Goal: Information Seeking & Learning: Learn about a topic

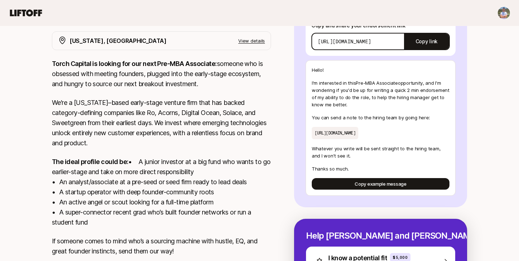
scroll to position [204, 0]
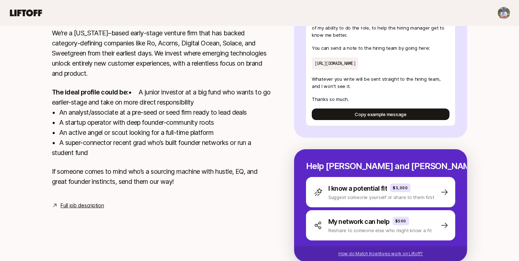
click at [369, 256] on p "How do Match Incentives work on Liftoff?" at bounding box center [381, 254] width 84 height 6
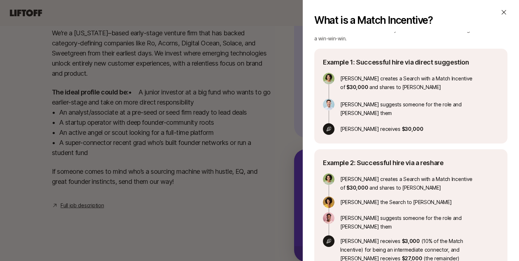
scroll to position [103, 0]
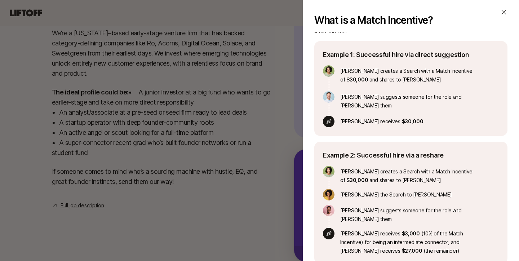
click at [499, 18] on div "What is a Match Incentive?" at bounding box center [410, 20] width 193 height 23
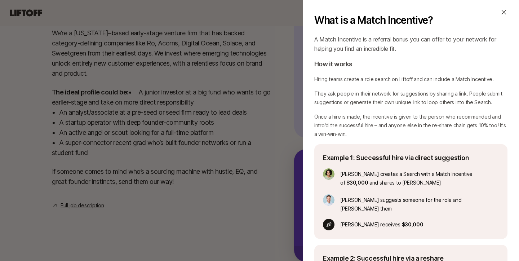
click at [505, 13] on icon at bounding box center [504, 12] width 5 height 5
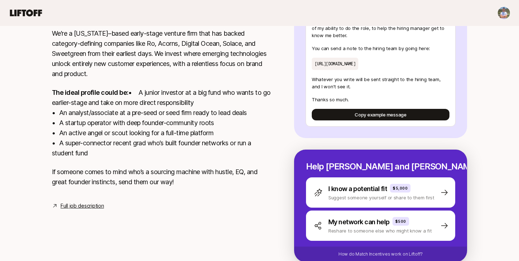
scroll to position [204, 0]
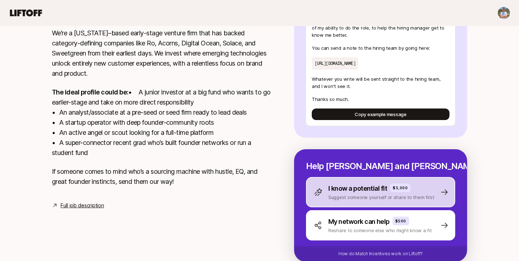
click at [444, 196] on div "I know a potential fit $5,000 Suggest someone yourself or share to them first" at bounding box center [380, 192] width 149 height 30
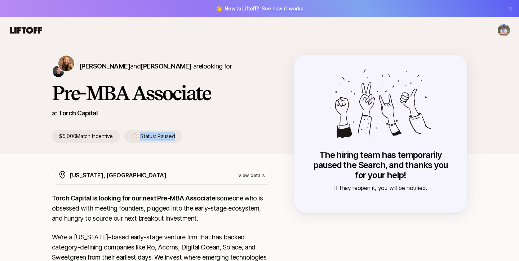
drag, startPoint x: 132, startPoint y: 137, endPoint x: 178, endPoint y: 135, distance: 46.2
click at [178, 135] on div "Status: Paused" at bounding box center [153, 136] width 58 height 13
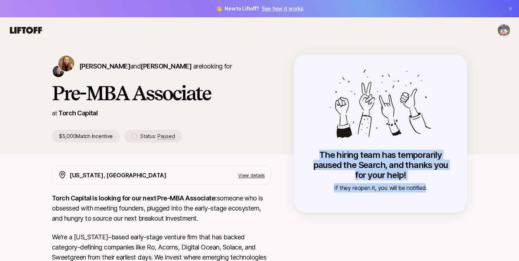
drag, startPoint x: 322, startPoint y: 156, endPoint x: 425, endPoint y: 184, distance: 106.3
click at [425, 184] on div "The hiring team has temporarily paused the Search, and thanks you for your help…" at bounding box center [381, 171] width 144 height 43
click at [425, 177] on p "The hiring team has temporarily paused the Search, and thanks you for your help!" at bounding box center [381, 165] width 144 height 30
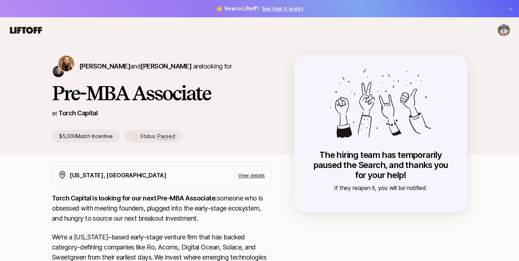
click at [425, 177] on p "The hiring team has temporarily paused the Search, and thanks you for your help!" at bounding box center [381, 165] width 144 height 30
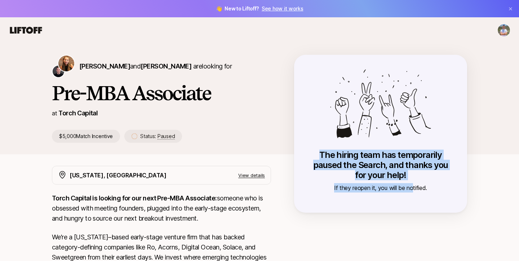
drag, startPoint x: 321, startPoint y: 155, endPoint x: 412, endPoint y: 185, distance: 96.6
click at [412, 185] on div "The hiring team has temporarily paused the Search, and thanks you for your help…" at bounding box center [381, 171] width 144 height 43
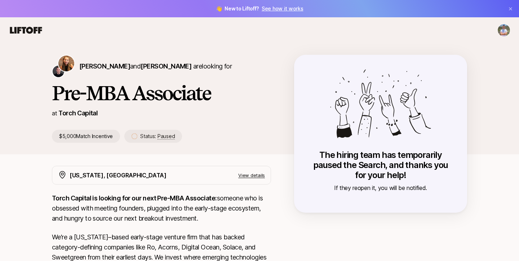
click at [87, 93] on h1 "Pre-MBA Associate" at bounding box center [161, 93] width 219 height 22
click at [34, 31] on icon at bounding box center [26, 30] width 32 height 7
click at [103, 137] on p "$5,000 Match Incentive" at bounding box center [86, 136] width 68 height 13
click at [248, 176] on p "View details" at bounding box center [251, 175] width 27 height 7
click at [141, 67] on span "[PERSON_NAME]" at bounding box center [166, 66] width 51 height 8
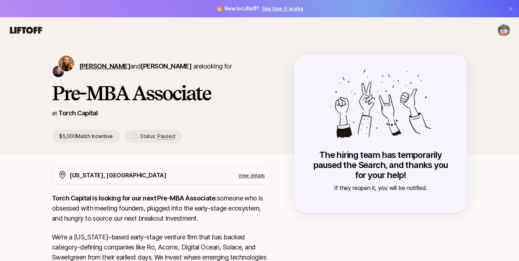
click at [96, 63] on span "[PERSON_NAME]" at bounding box center [104, 66] width 51 height 8
